Goal: Find specific page/section

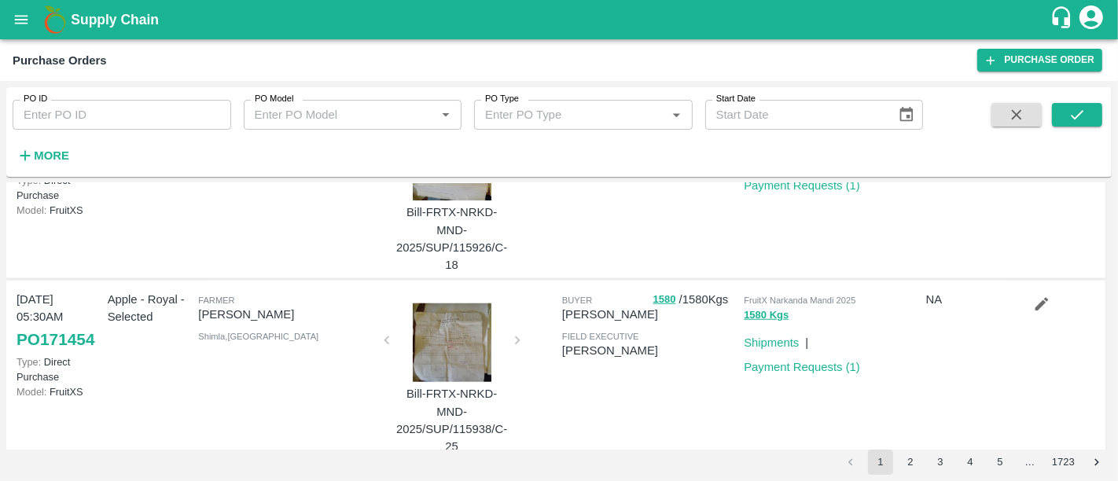
scroll to position [1558, 0]
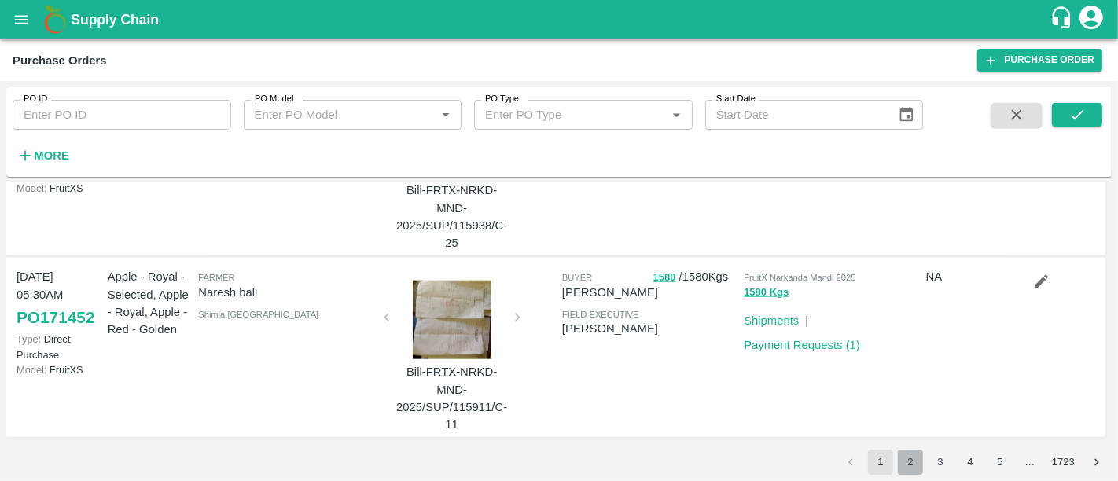
click at [898, 456] on button "2" at bounding box center [910, 462] width 25 height 25
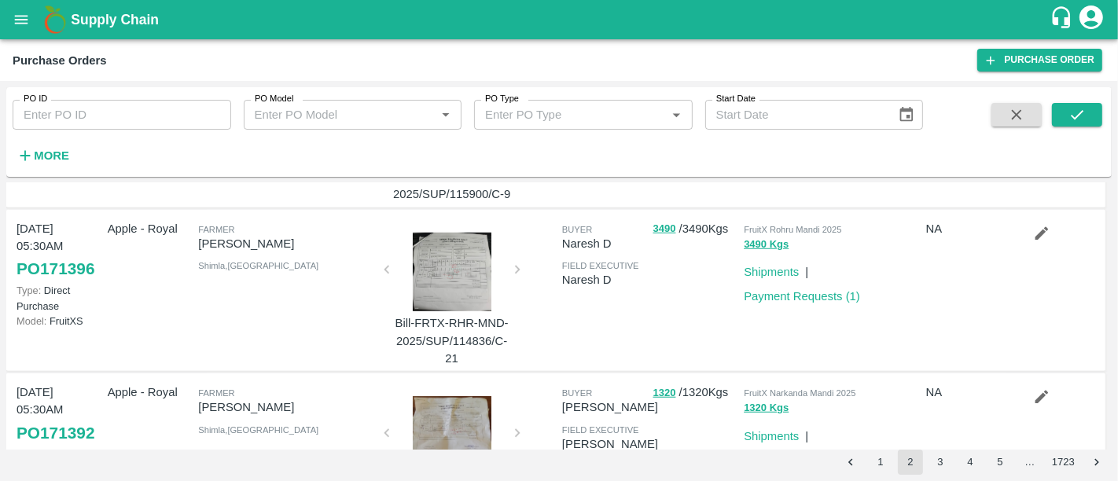
scroll to position [1470, 0]
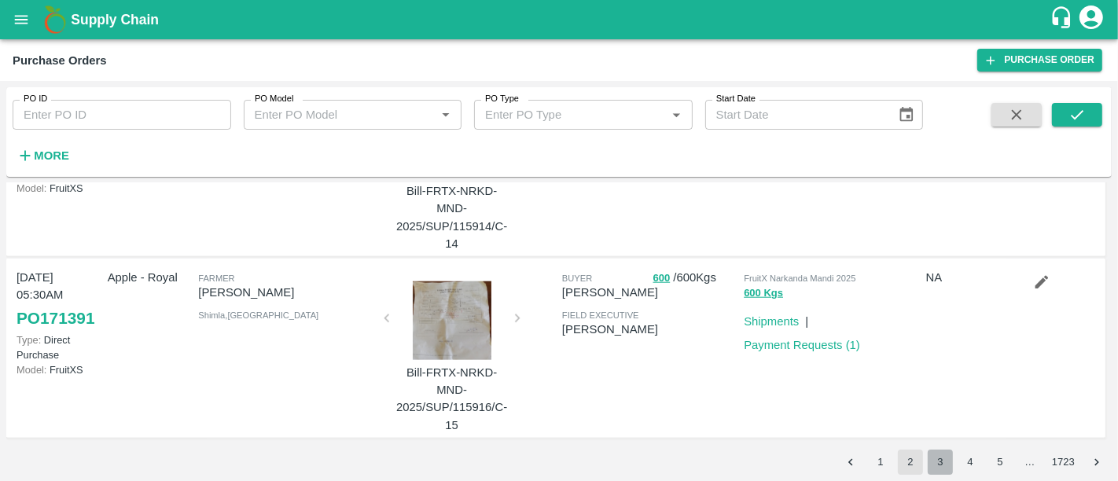
click at [935, 461] on button "3" at bounding box center [940, 462] width 25 height 25
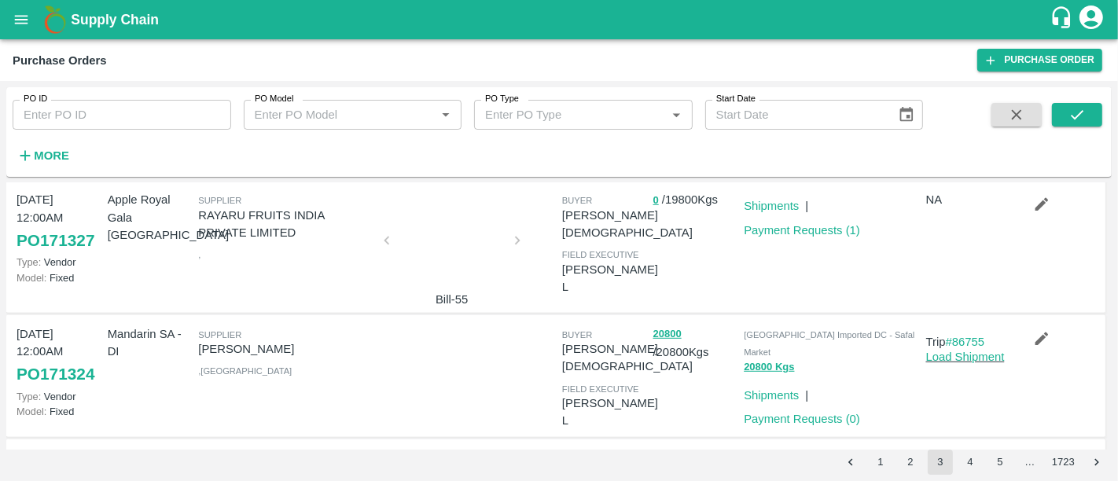
scroll to position [797, 0]
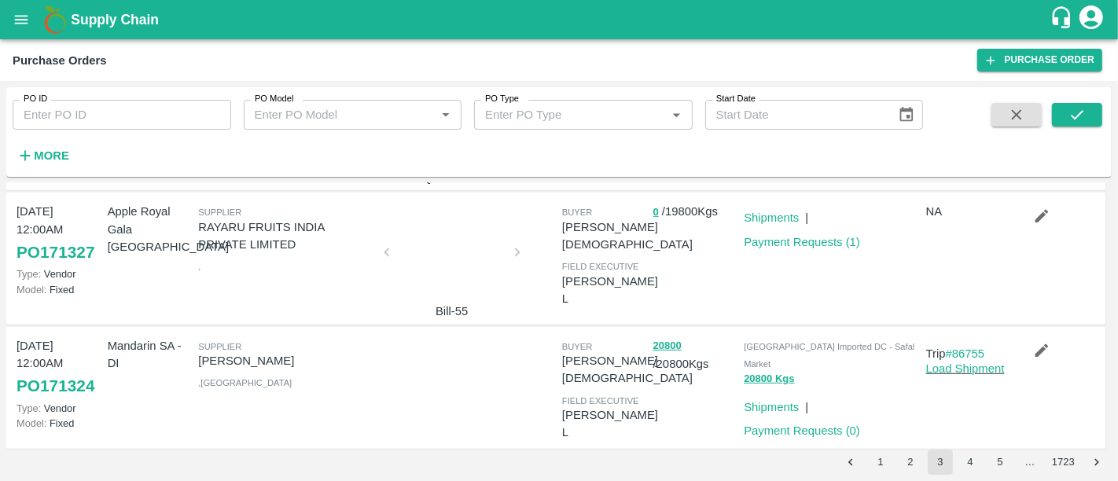
click at [963, 459] on button "4" at bounding box center [969, 462] width 25 height 25
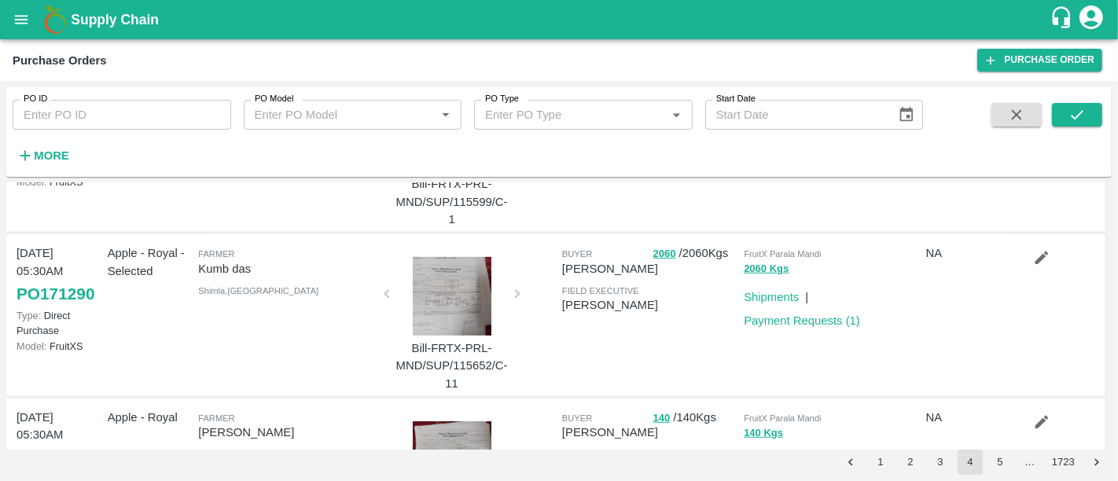
scroll to position [1347, 0]
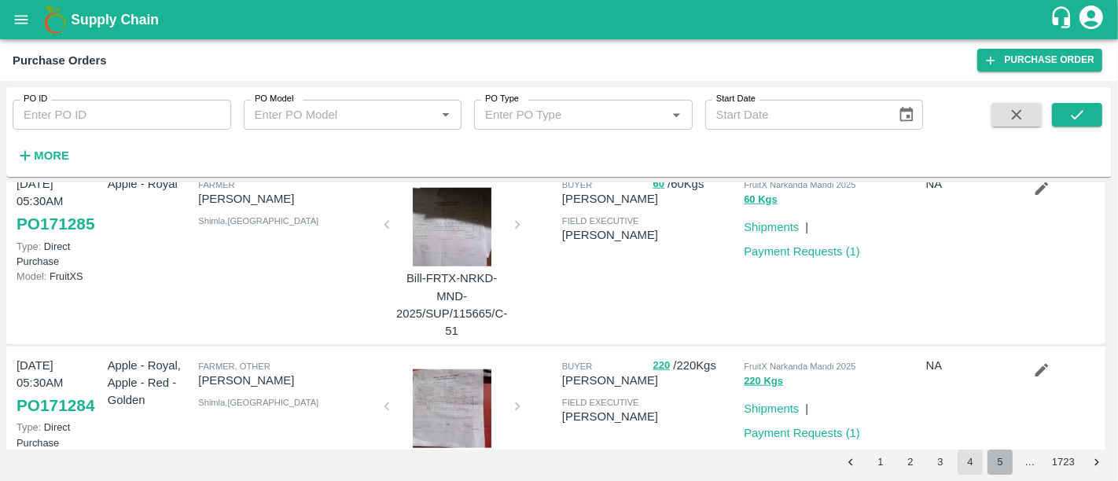
click at [1006, 465] on button "5" at bounding box center [999, 462] width 25 height 25
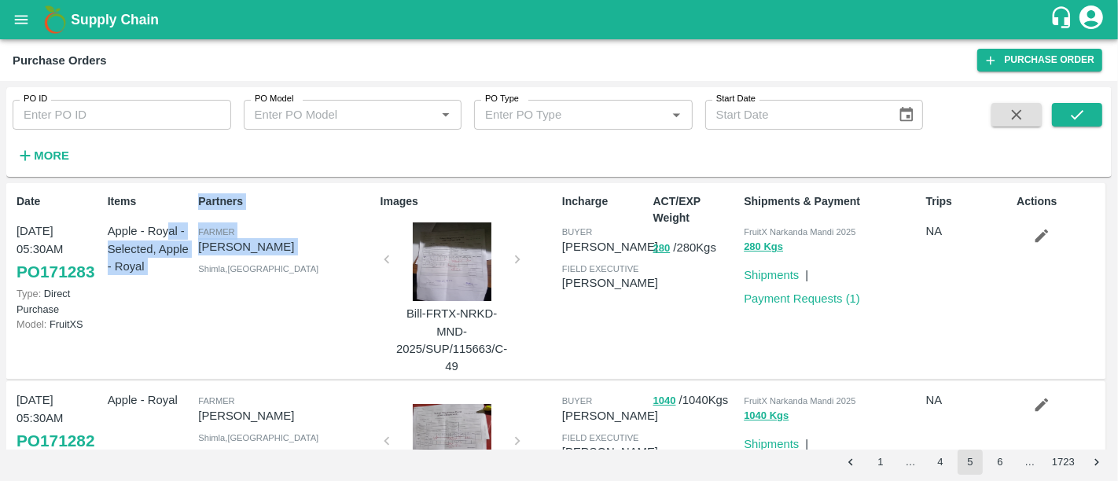
drag, startPoint x: 170, startPoint y: 234, endPoint x: 200, endPoint y: 300, distance: 71.8
click at [200, 300] on div "Date [DATE] 05:30AM PO 171283 Type: Direct Purchase Model: FruitXS Items Apple …" at bounding box center [555, 281] width 1099 height 197
click at [200, 300] on div "Partners Farmer [PERSON_NAME] , [GEOGRAPHIC_DATA]" at bounding box center [283, 281] width 182 height 188
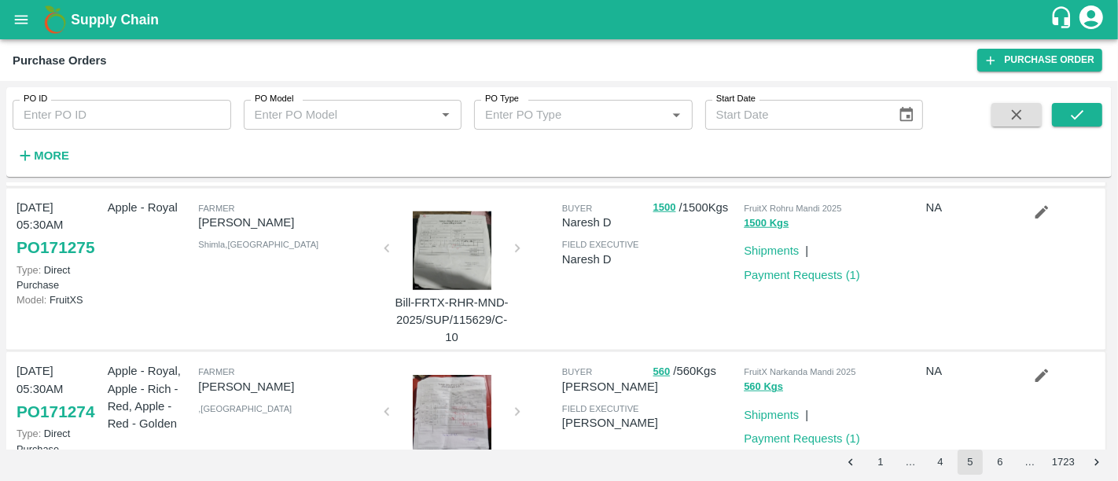
scroll to position [1487, 0]
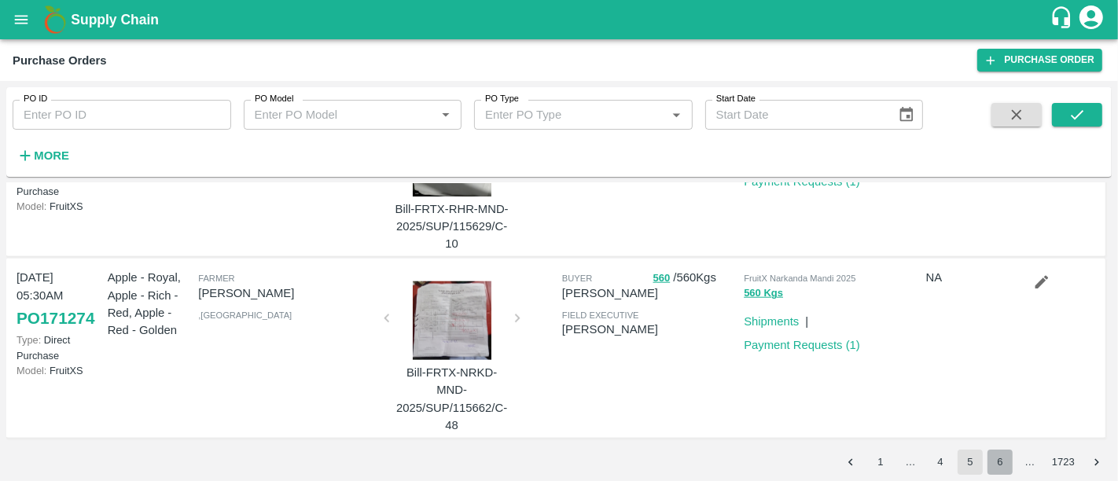
click at [1002, 468] on button "6" at bounding box center [999, 462] width 25 height 25
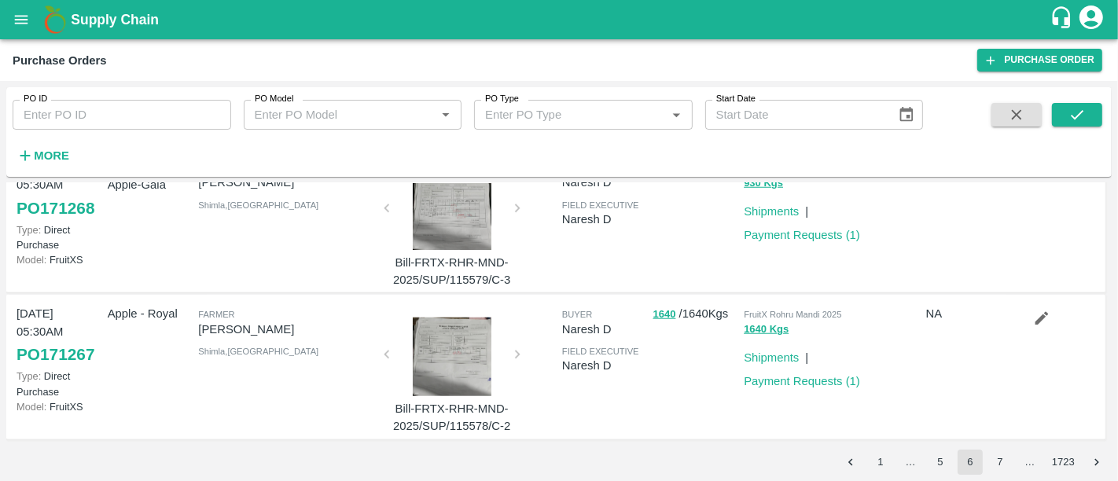
scroll to position [1329, 0]
click at [998, 462] on button "7" at bounding box center [999, 462] width 25 height 25
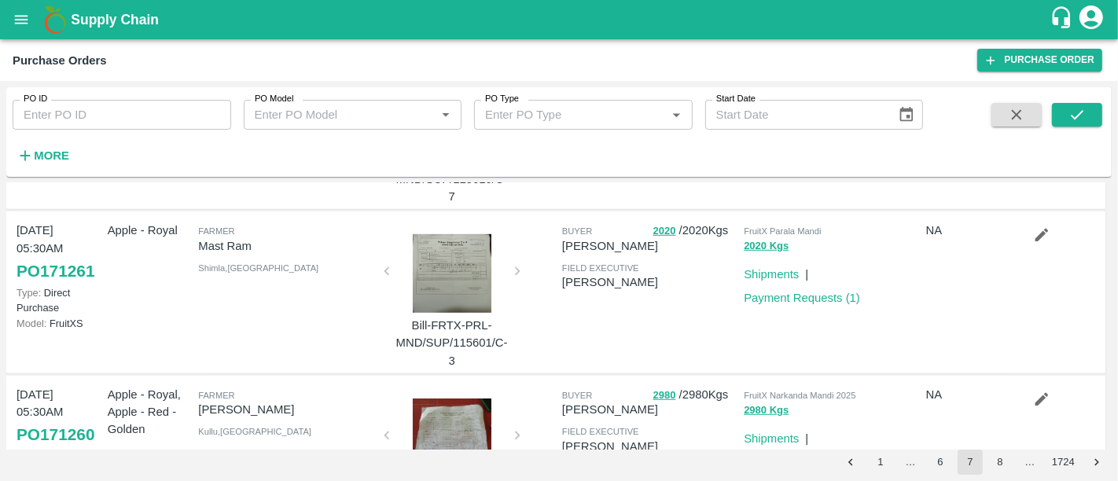
scroll to position [842, 0]
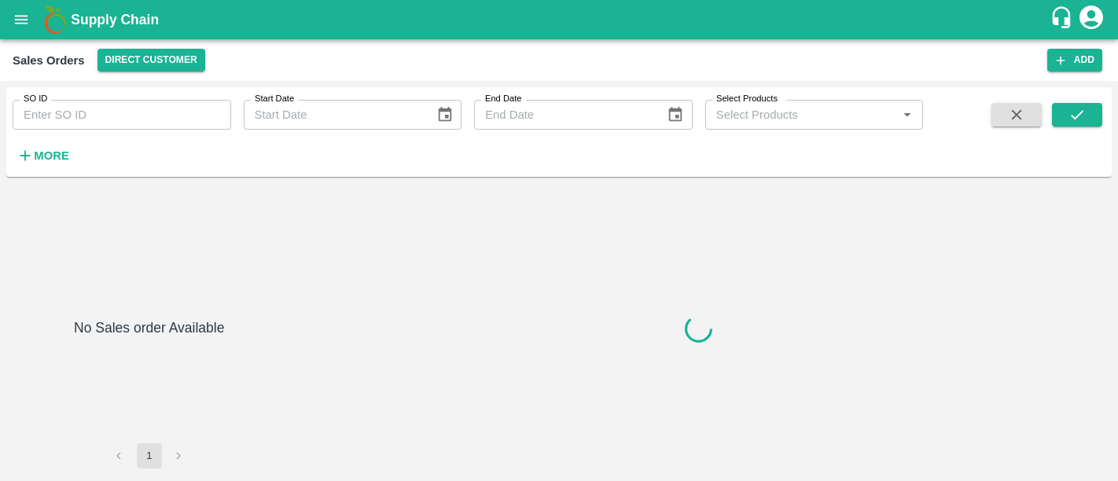
type input "602609"
